Goal: Answer question/provide support: Share knowledge or assist other users

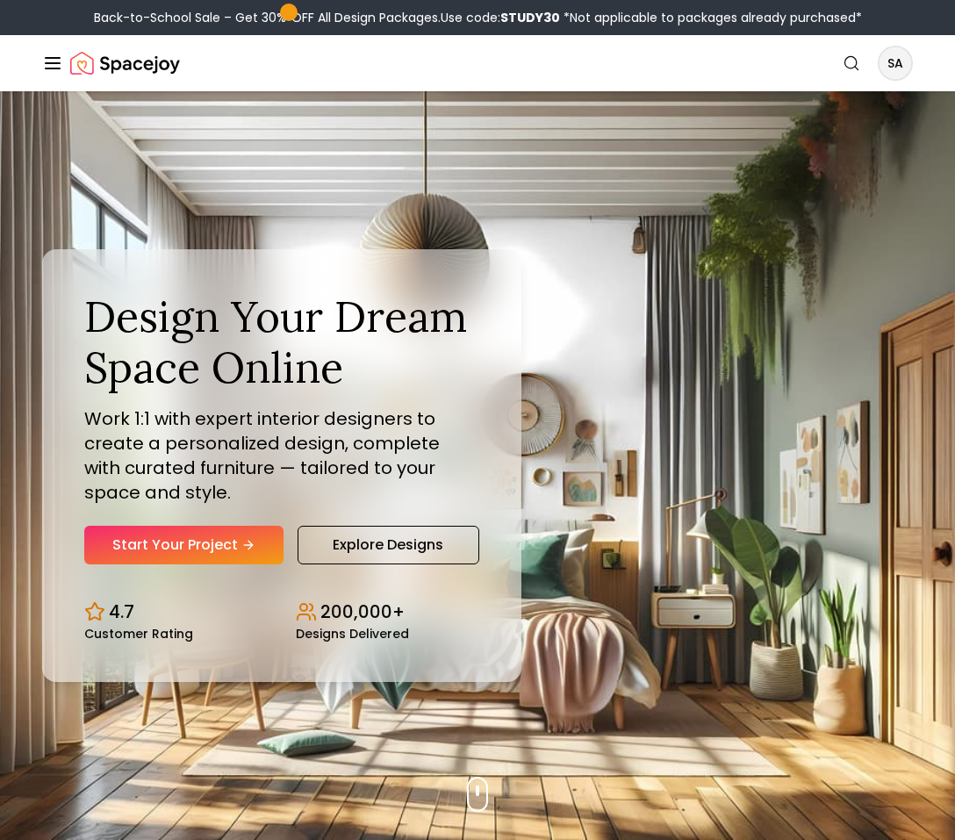
click at [870, 66] on link "Search" at bounding box center [851, 63] width 39 height 32
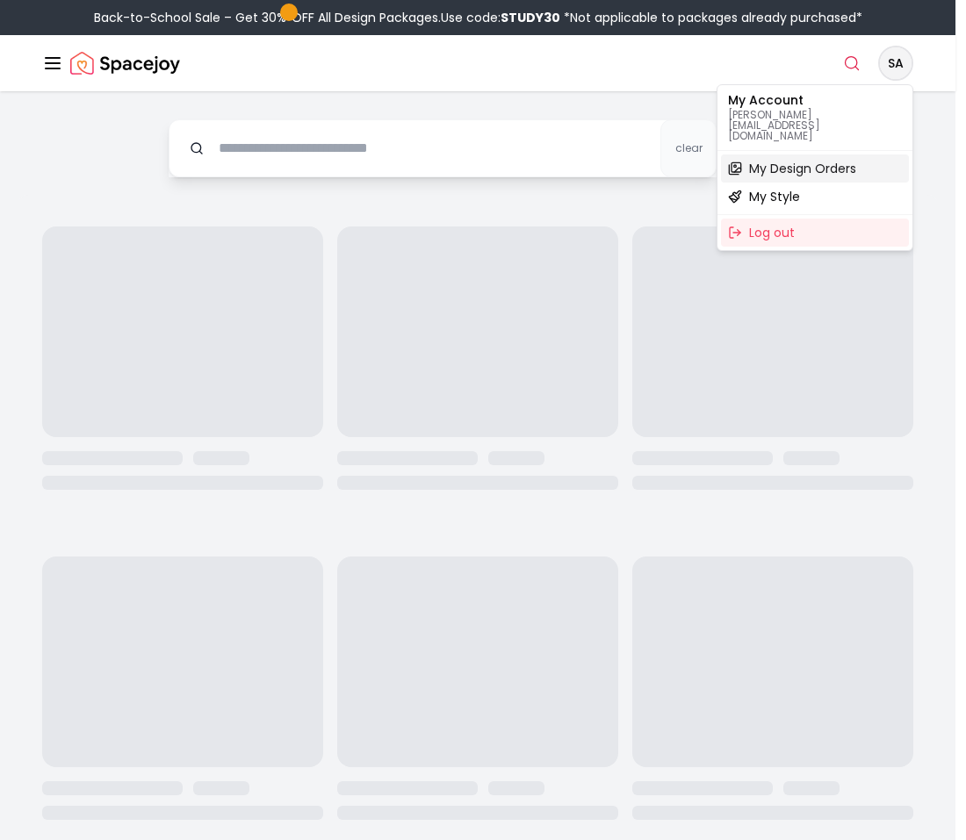
click at [831, 160] on span "My Design Orders" at bounding box center [802, 169] width 107 height 18
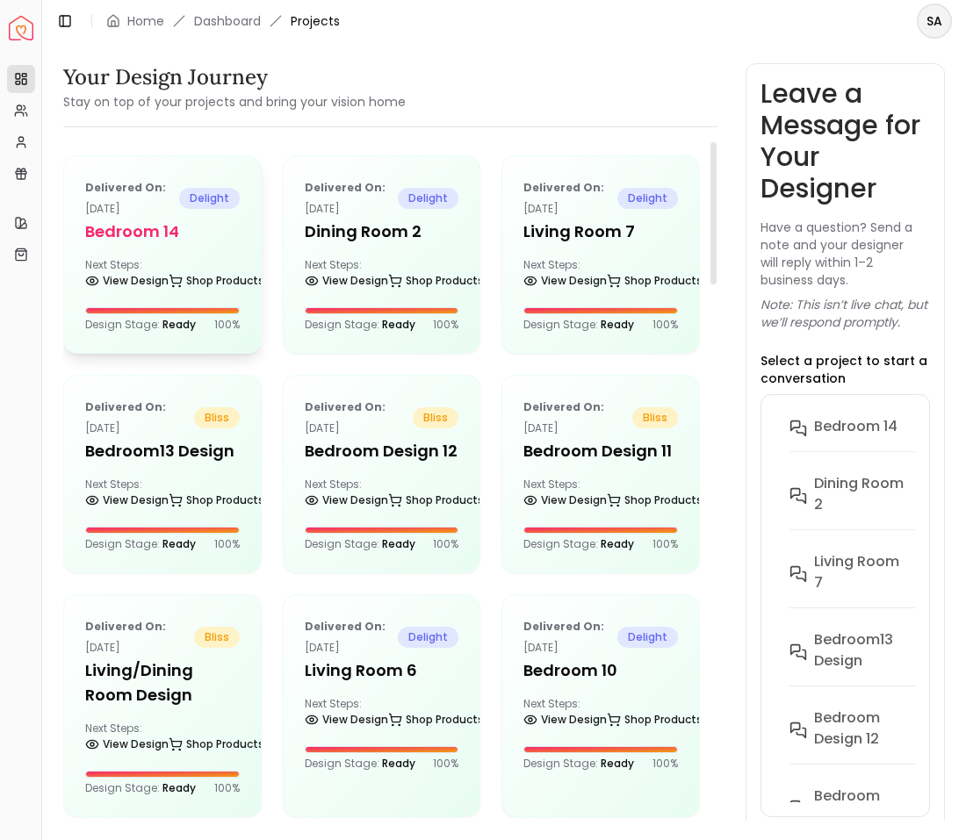
click at [233, 256] on div "Delivered on: [DATE] delight Bedroom 14 Next Steps: View Design Shop Products D…" at bounding box center [162, 254] width 197 height 197
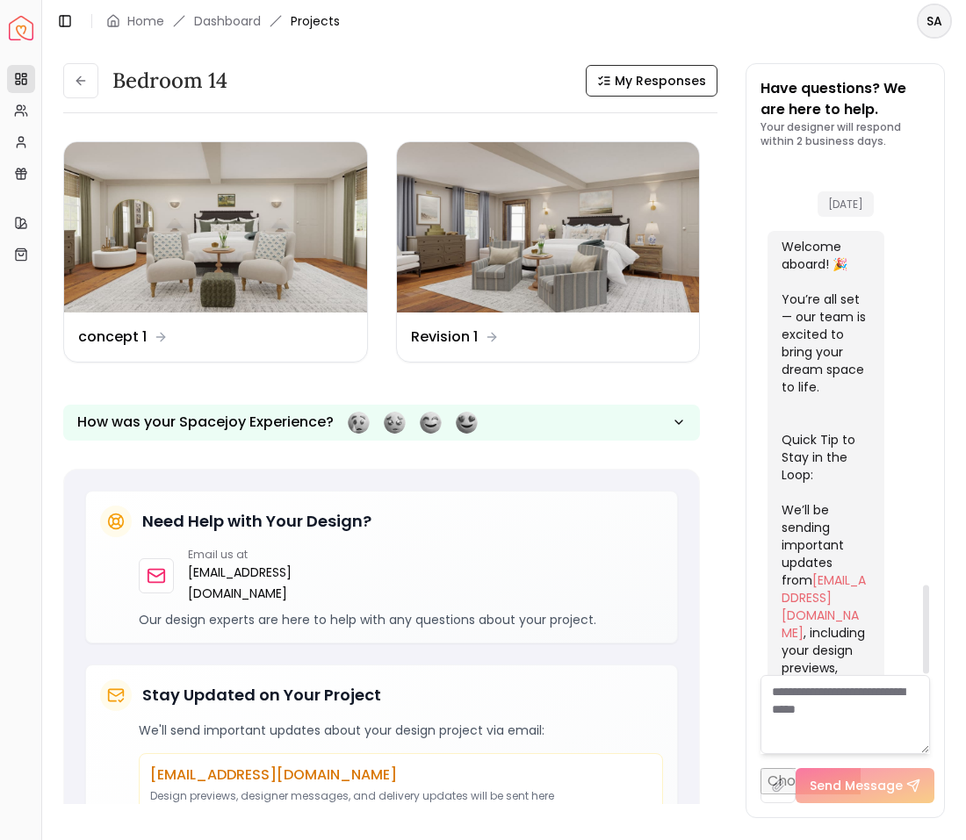
scroll to position [2430, 0]
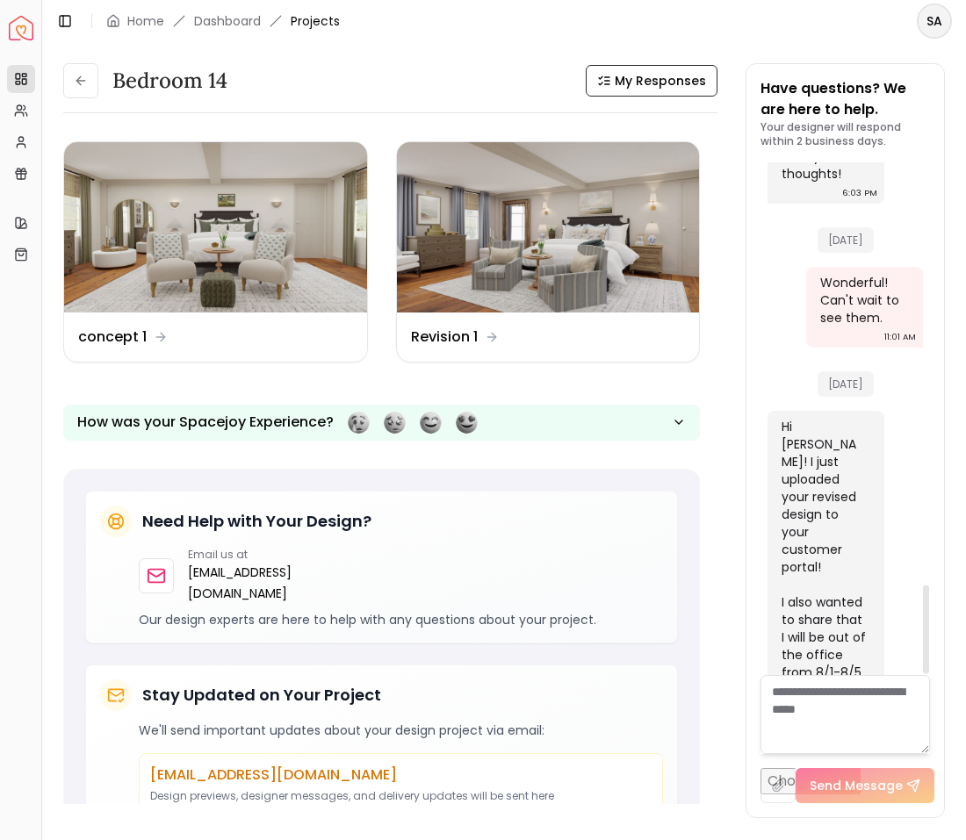
click at [889, 732] on textarea at bounding box center [844, 714] width 169 height 79
type textarea "**********"
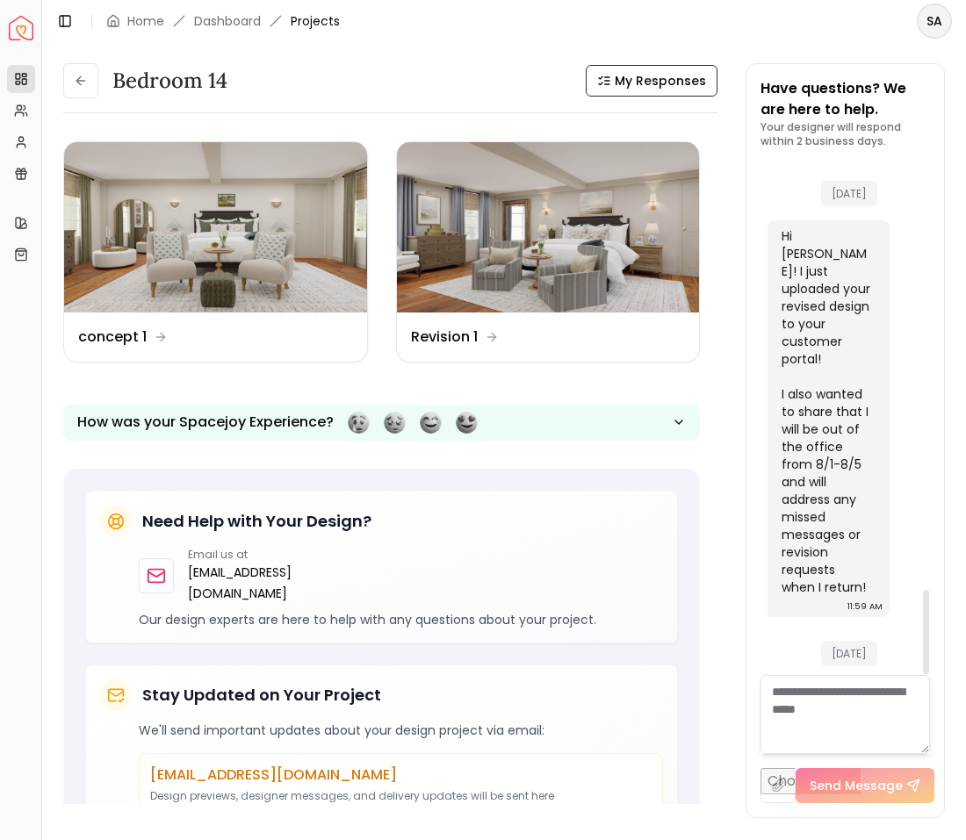
scroll to position [2595, 0]
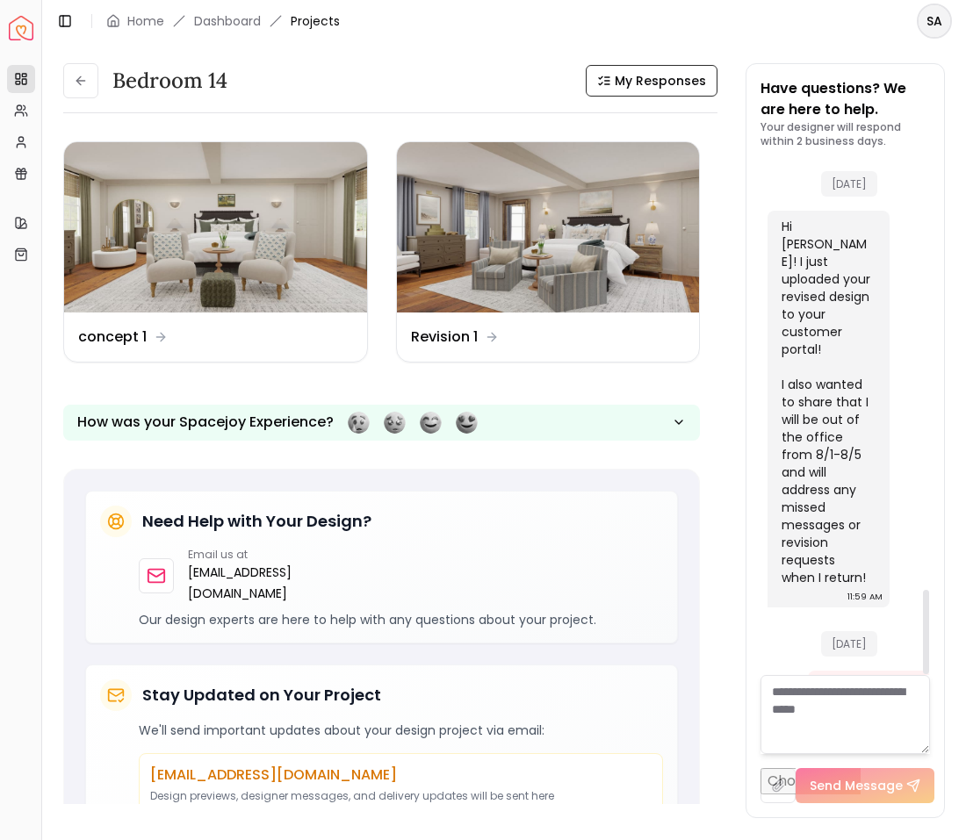
click at [870, 695] on textarea at bounding box center [844, 714] width 169 height 79
type textarea "*"
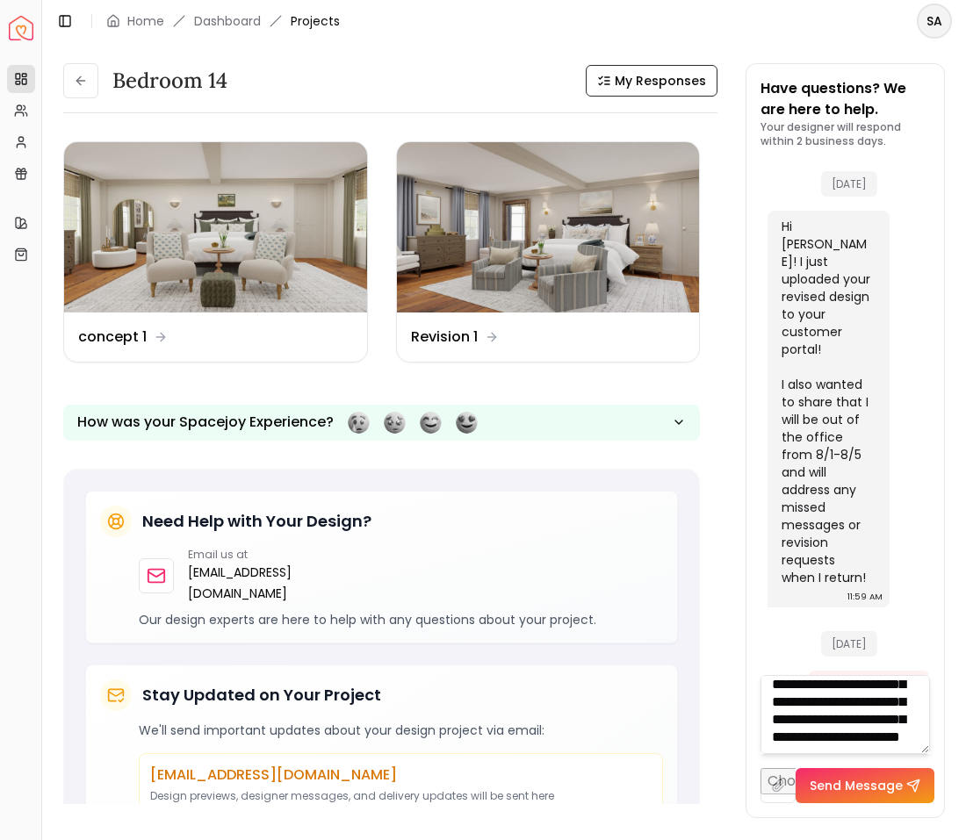
scroll to position [229, 0]
type textarea "**********"
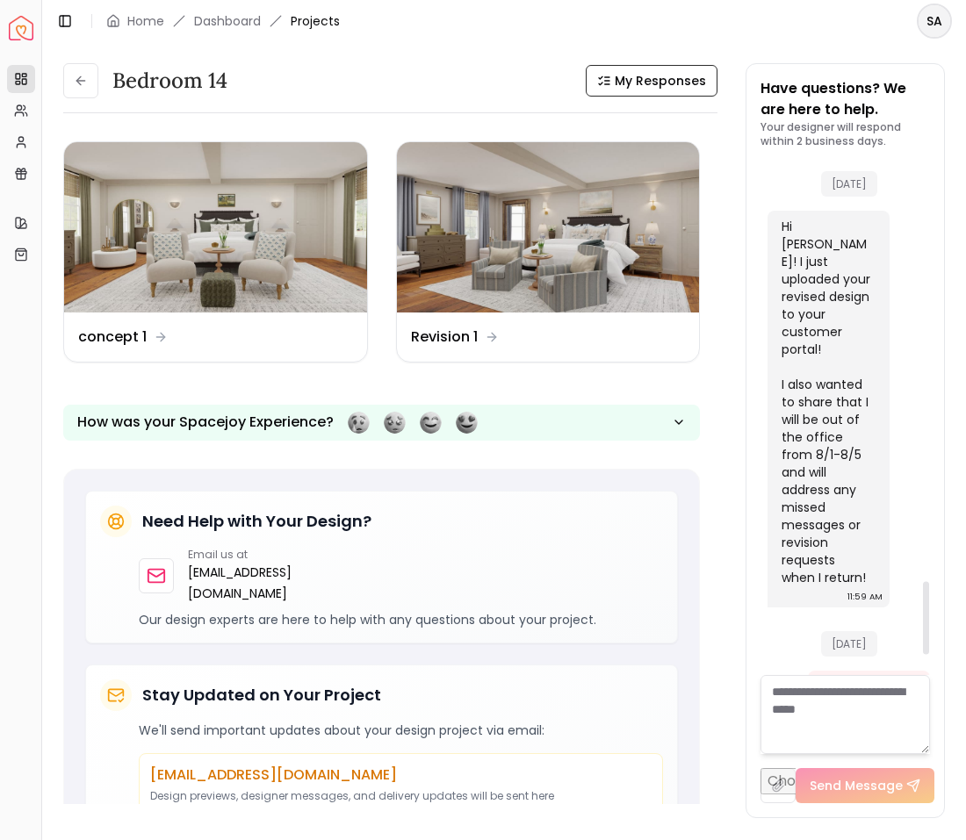
scroll to position [3083, 0]
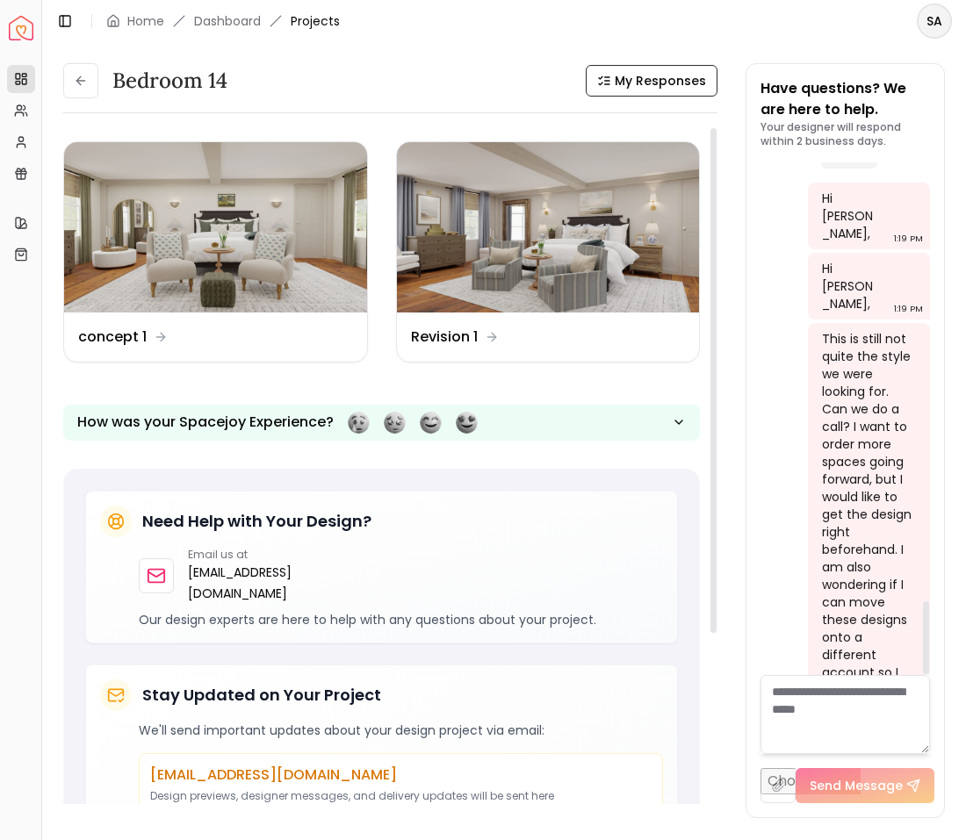
click at [414, 63] on div "Bedroom 14 My Responses" at bounding box center [390, 80] width 654 height 35
